Goal: Task Accomplishment & Management: Complete application form

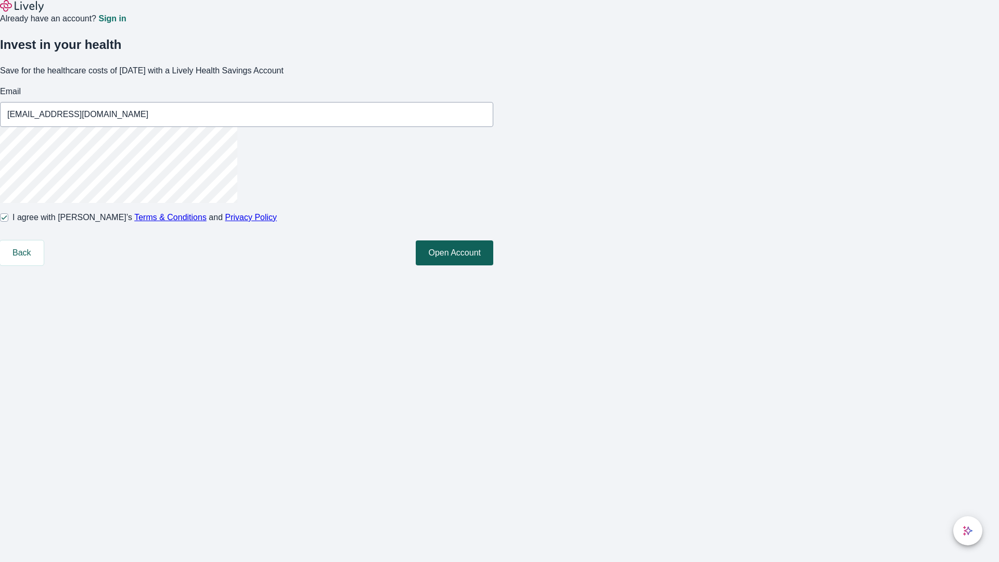
click at [493, 265] on button "Open Account" at bounding box center [455, 252] width 78 height 25
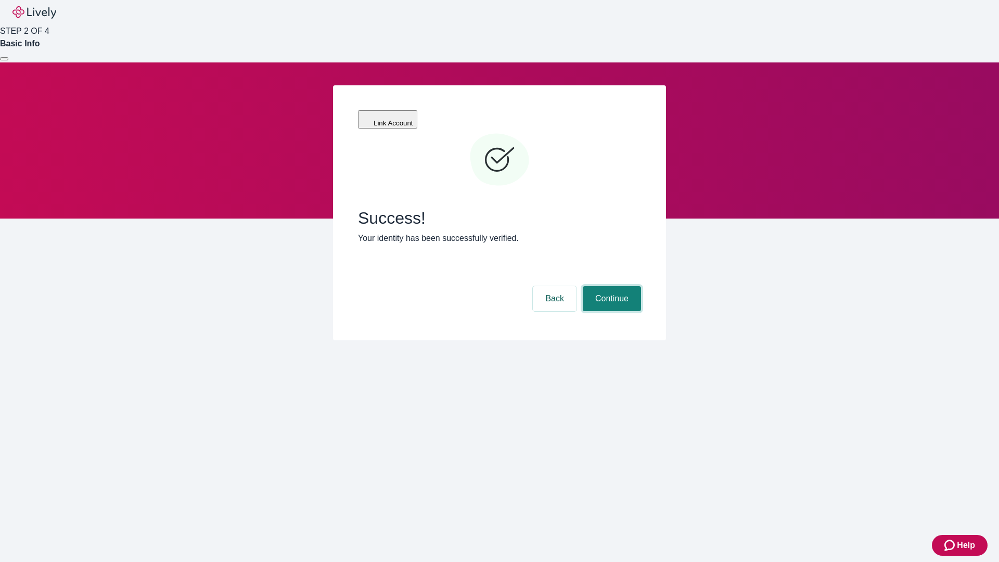
click at [610, 286] on button "Continue" at bounding box center [612, 298] width 58 height 25
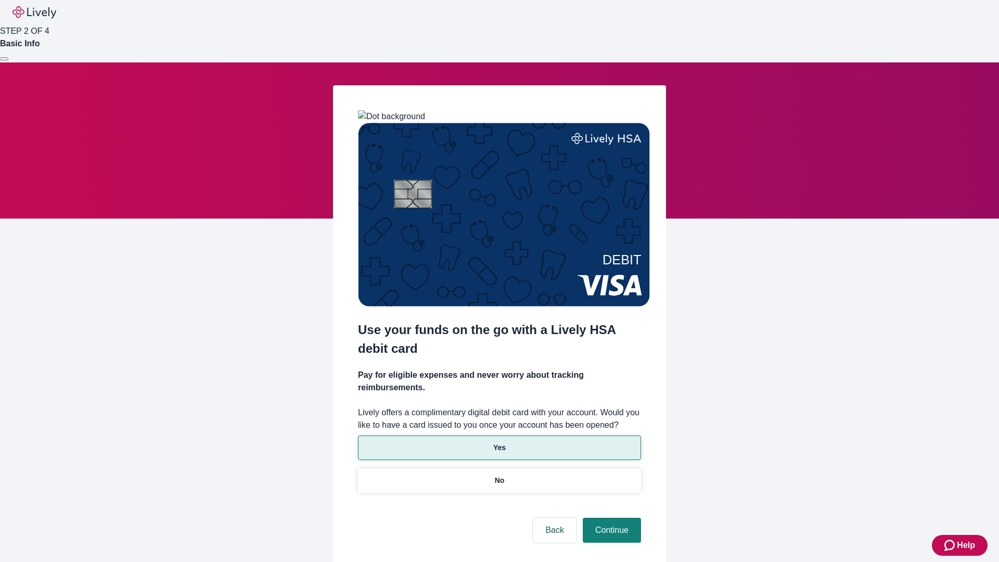
click at [499, 442] on p "Yes" at bounding box center [499, 447] width 12 height 11
click at [610, 518] on button "Continue" at bounding box center [612, 530] width 58 height 25
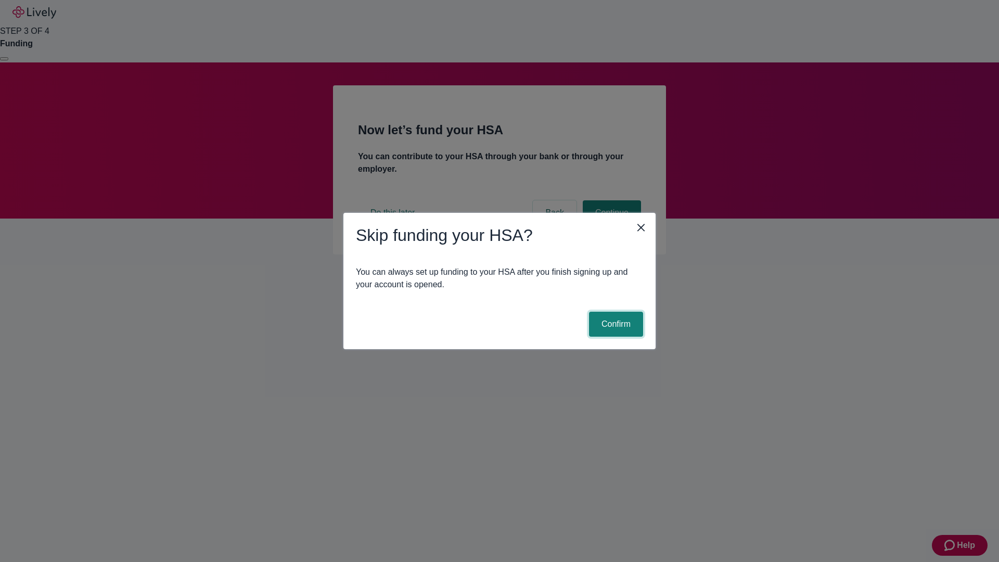
click at [615, 324] on button "Confirm" at bounding box center [616, 324] width 54 height 25
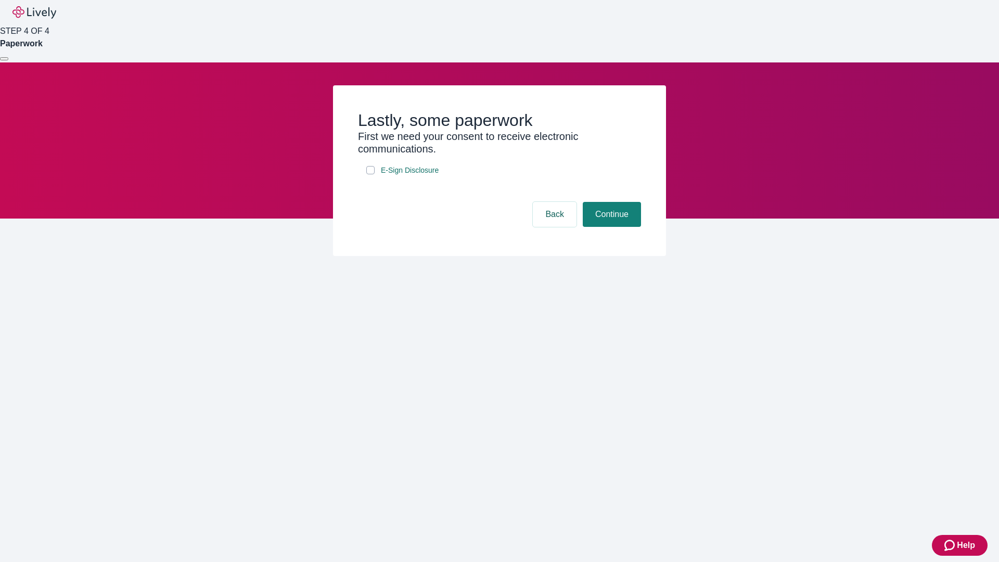
click at [371, 174] on input "E-Sign Disclosure" at bounding box center [370, 170] width 8 height 8
checkbox input "true"
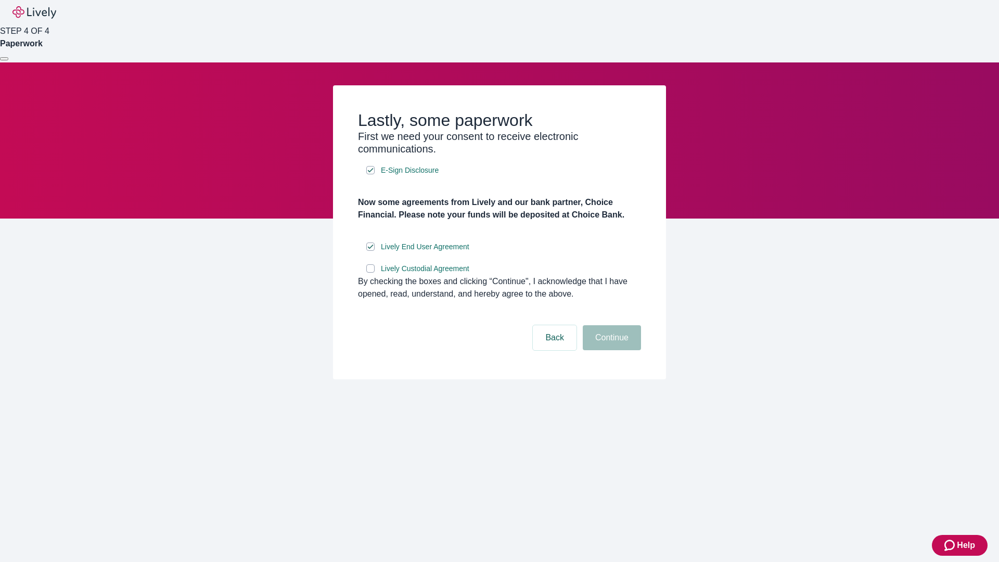
click at [371, 273] on input "Lively Custodial Agreement" at bounding box center [370, 268] width 8 height 8
checkbox input "true"
click at [610, 350] on button "Continue" at bounding box center [612, 337] width 58 height 25
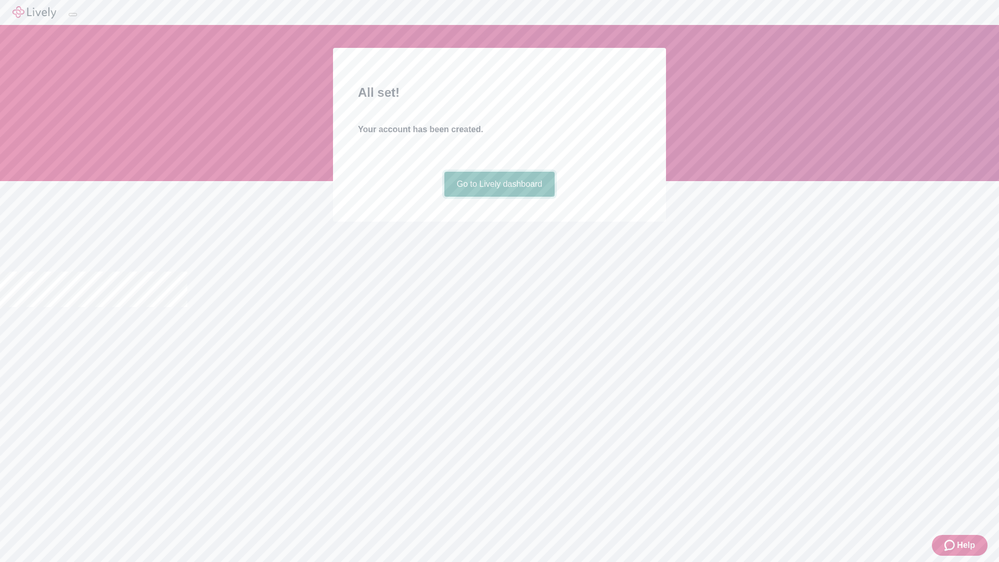
click at [499, 197] on link "Go to Lively dashboard" at bounding box center [499, 184] width 111 height 25
